Goal: Information Seeking & Learning: Learn about a topic

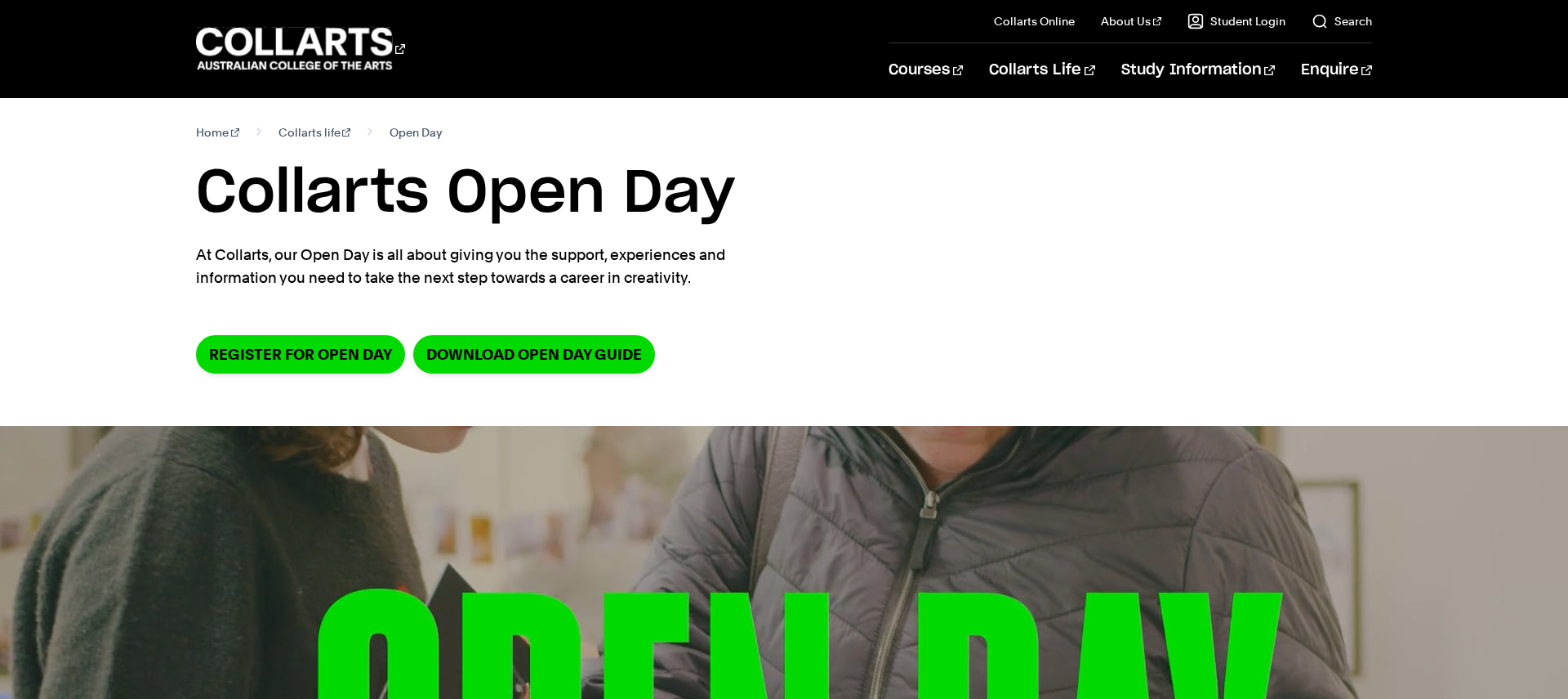
scroll to position [5, 0]
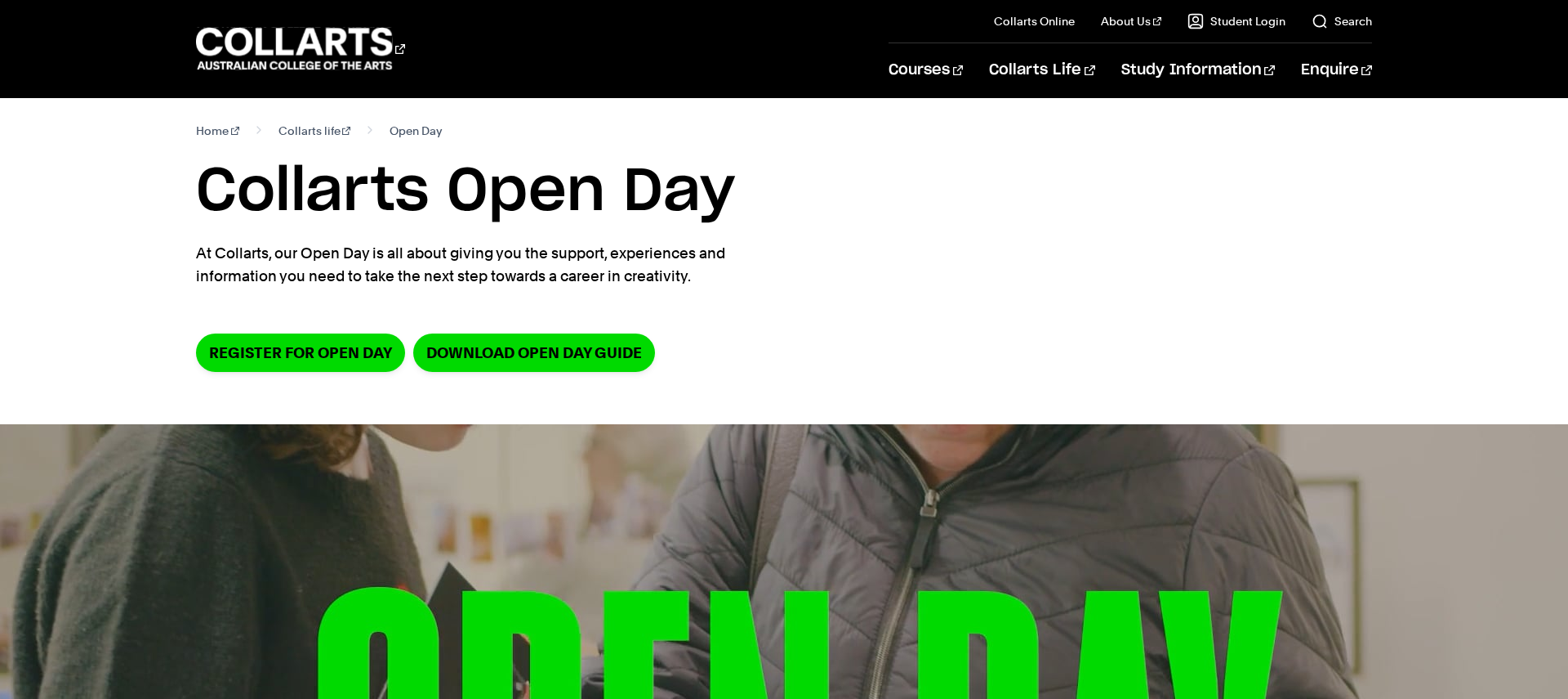
drag, startPoint x: 715, startPoint y: 275, endPoint x: 133, endPoint y: 257, distance: 582.3
click at [133, 257] on div "Home Collarts life Open Day Collarts Open Day At Collarts, our Open Day is all …" at bounding box center [784, 258] width 1443 height 331
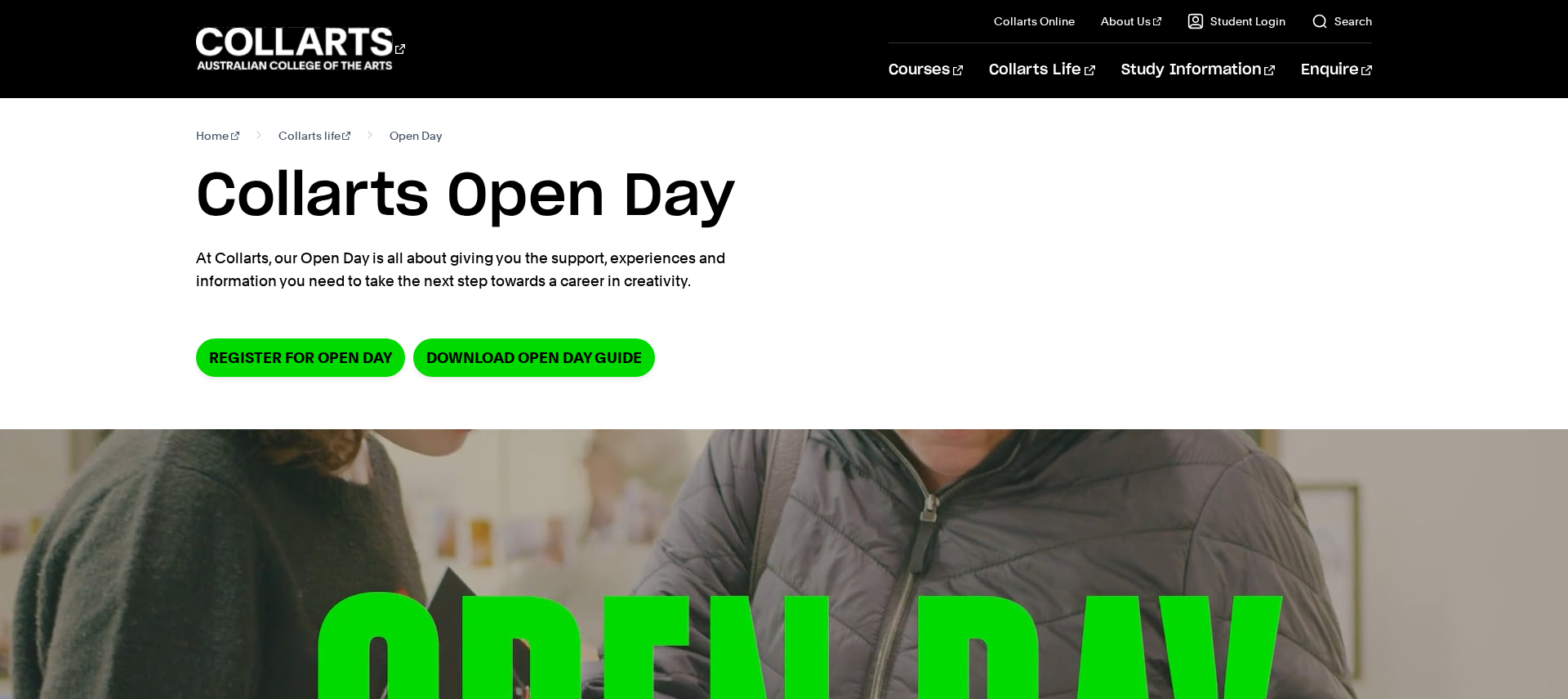
copy p "At Collarts, our Open Day is all about giving you the support, experiences and …"
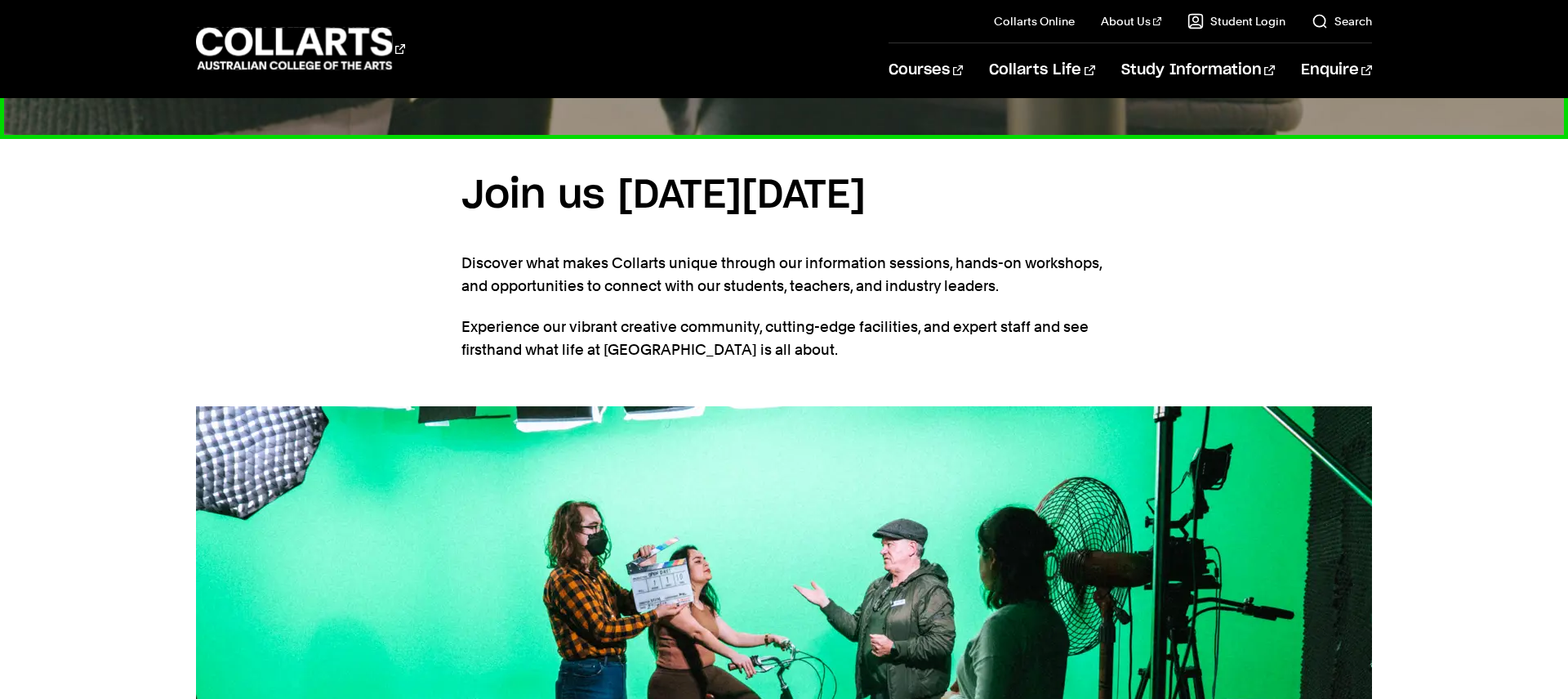
scroll to position [1174, 0]
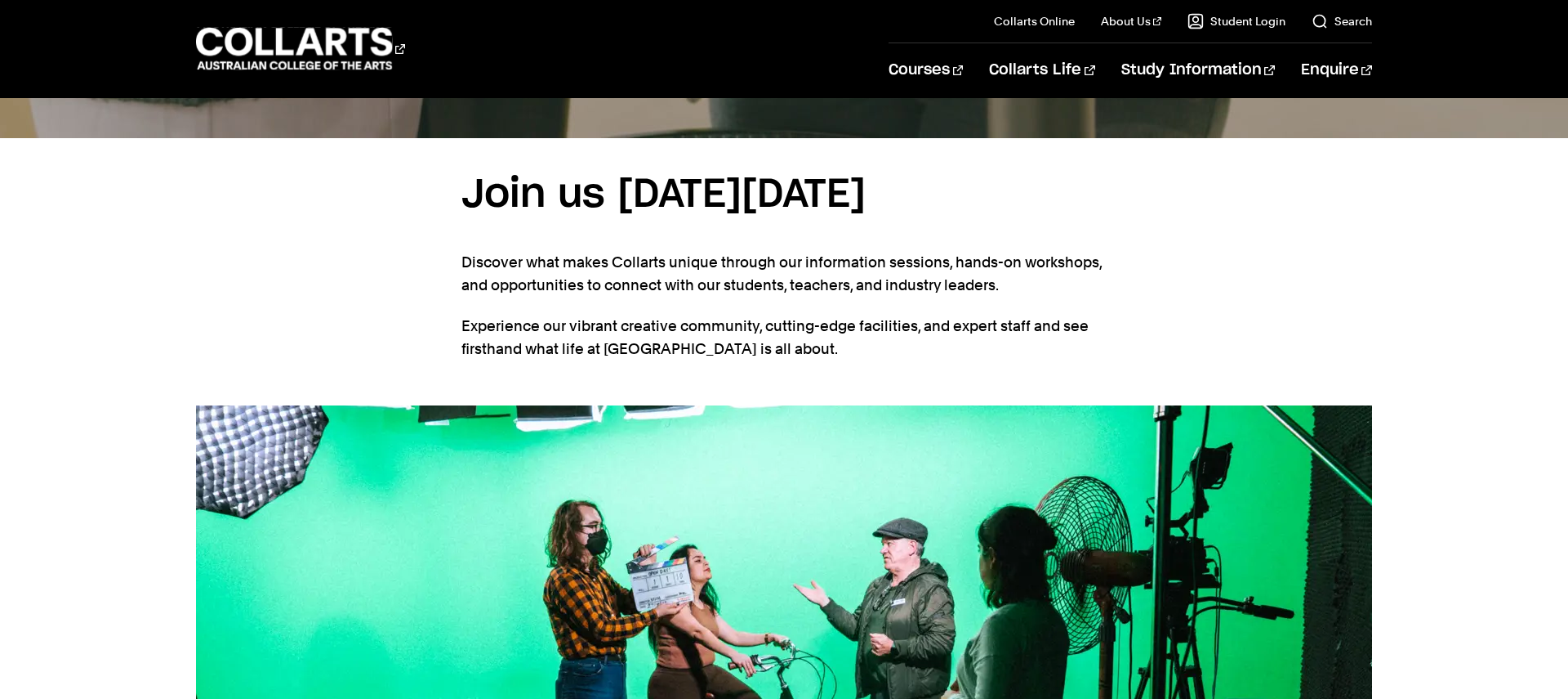
click at [545, 296] on p "Discover what makes Collarts unique through our information sessions, hands-on …" at bounding box center [784, 274] width 646 height 46
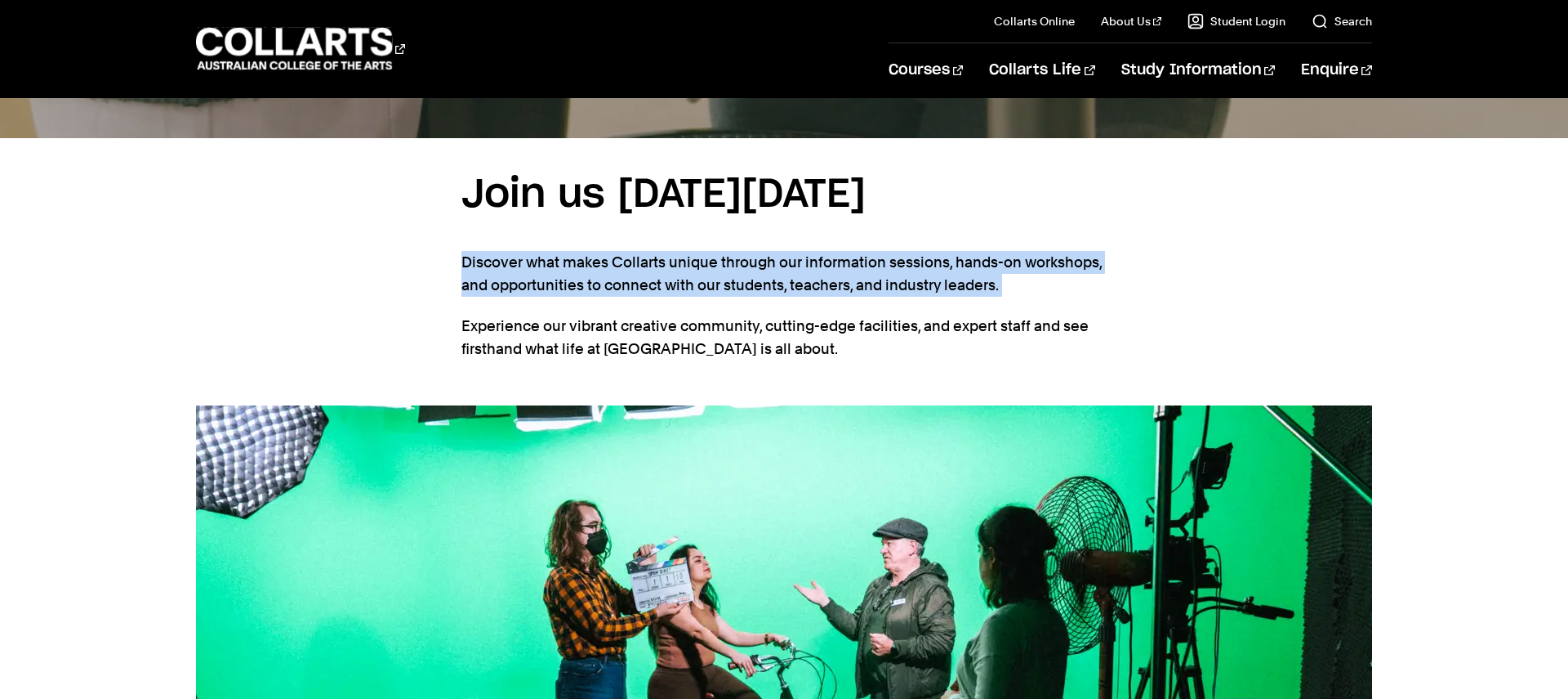
drag, startPoint x: 463, startPoint y: 326, endPoint x: 953, endPoint y: 381, distance: 493.1
click at [953, 381] on section "Join us on Saturday, 30th August 2025 Discover what makes Collarts unique throu…" at bounding box center [784, 271] width 646 height 267
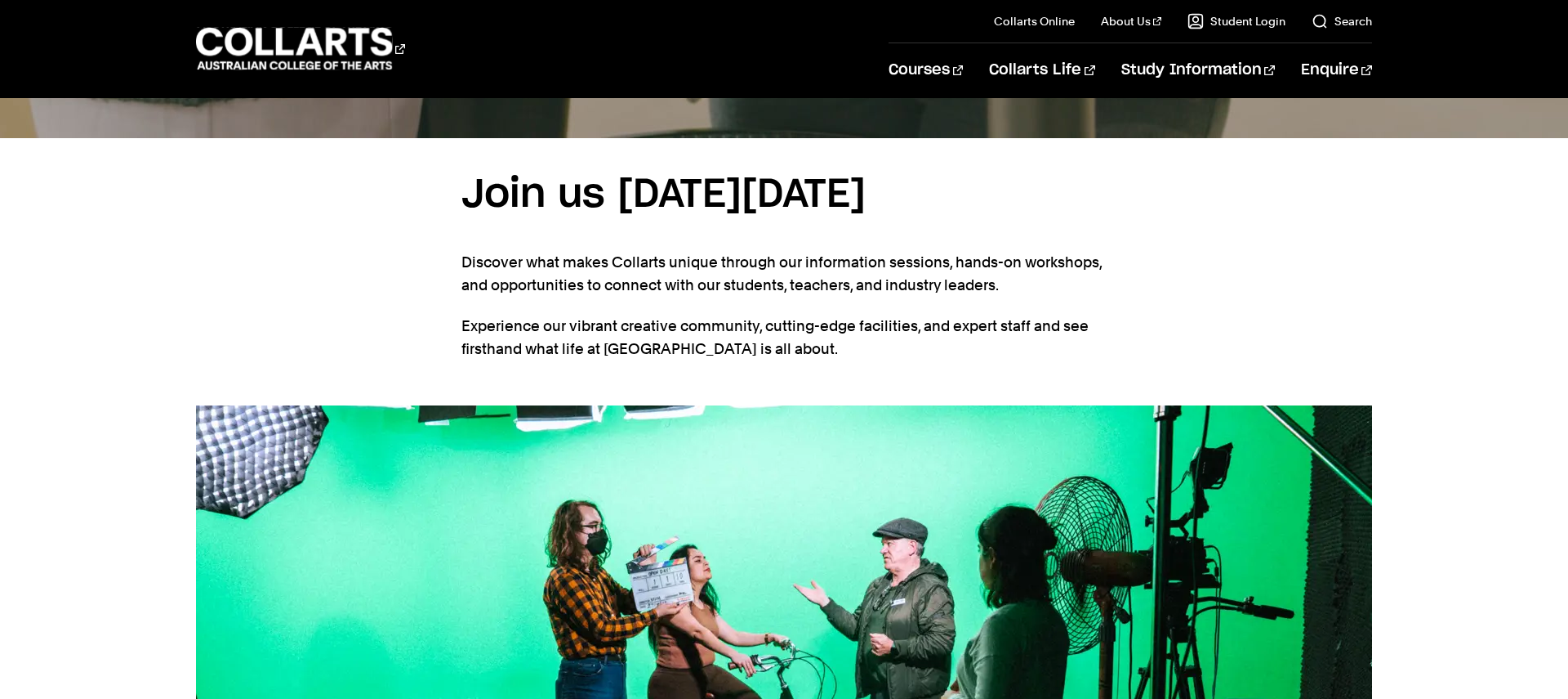
drag, startPoint x: 946, startPoint y: 416, endPoint x: 921, endPoint y: 415, distance: 25.0
click at [946, 360] on p "Experience our vibrant creative community, cutting-edge facilities, and expert …" at bounding box center [784, 338] width 646 height 46
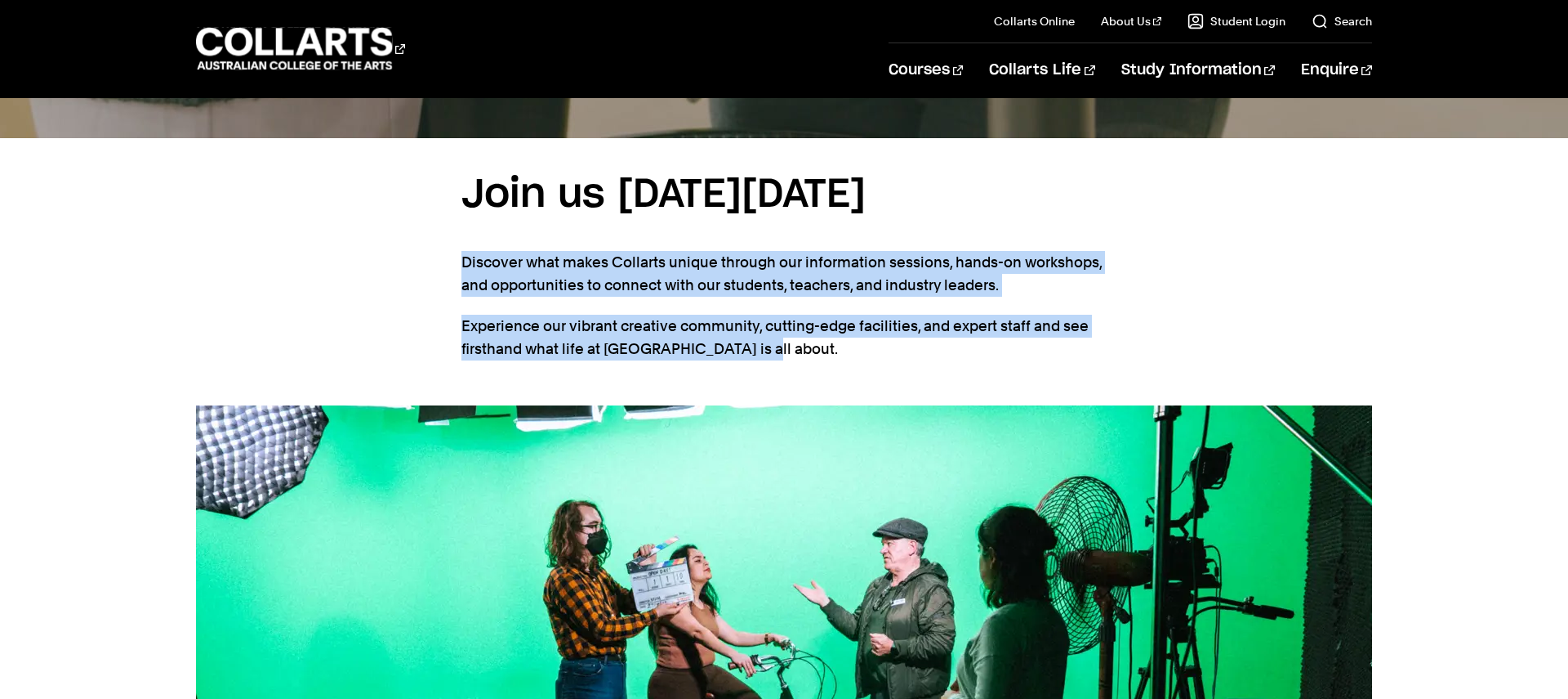
drag, startPoint x: 467, startPoint y: 326, endPoint x: 789, endPoint y: 435, distance: 339.9
click at [791, 405] on section "Join us on Saturday, 30th August 2025 Discover what makes Collarts unique throu…" at bounding box center [784, 271] width 646 height 267
copy section "Discover what makes Collarts unique through our information sessions, hands-on …"
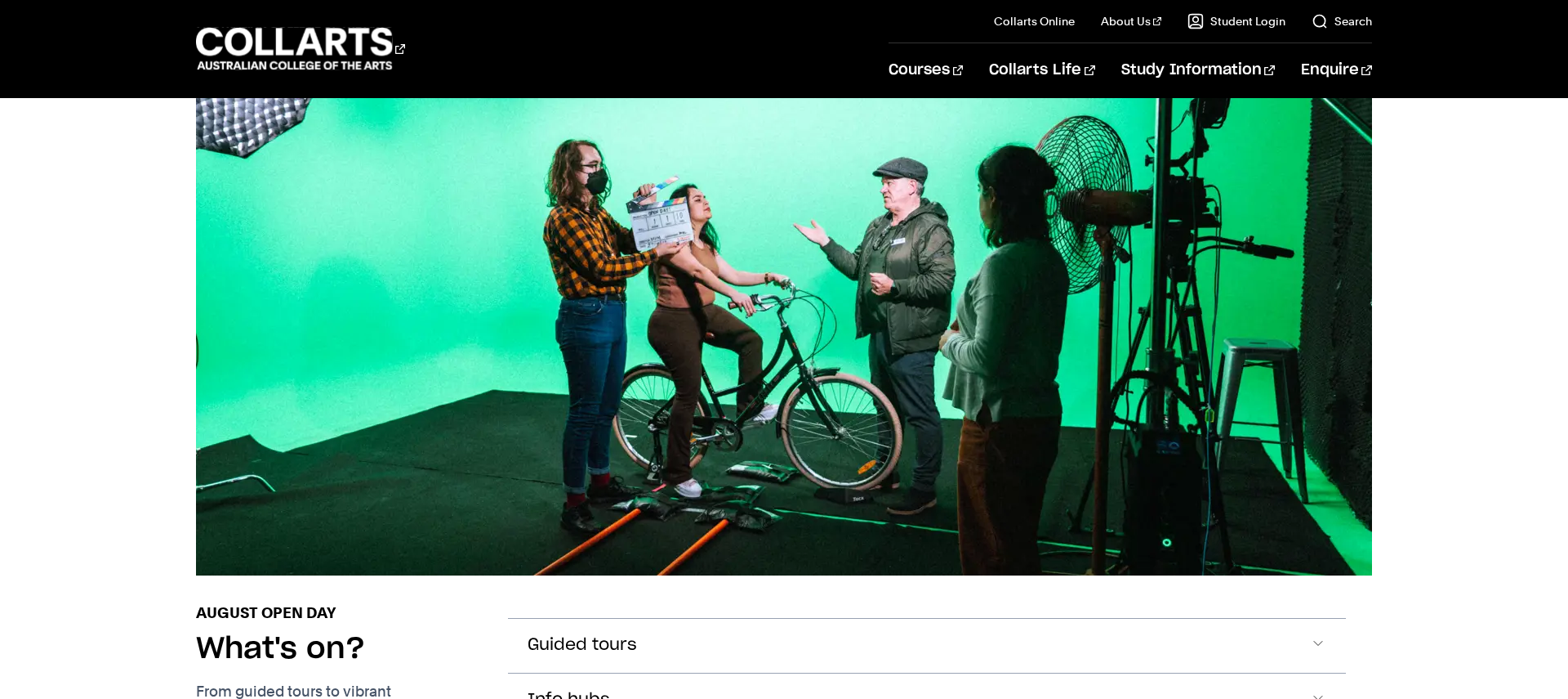
scroll to position [1537, 0]
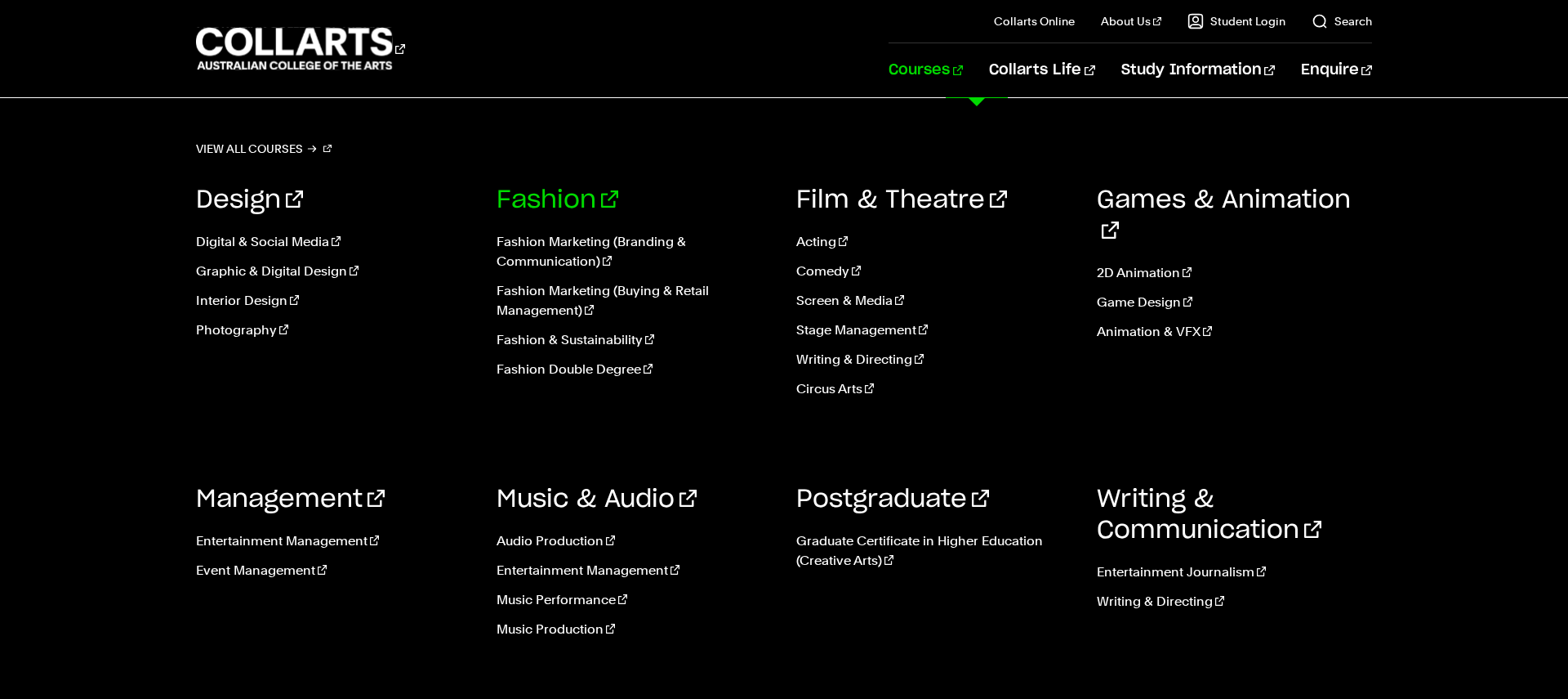
click at [569, 209] on link "Fashion" at bounding box center [557, 200] width 122 height 25
click at [276, 205] on link "Design" at bounding box center [249, 200] width 107 height 25
